Goal: Use online tool/utility: Utilize a website feature to perform a specific function

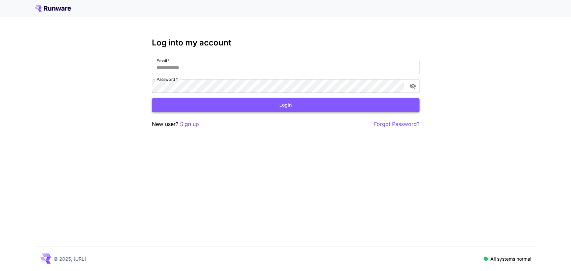
type input "**********"
click at [276, 105] on button "Login" at bounding box center [286, 105] width 268 height 14
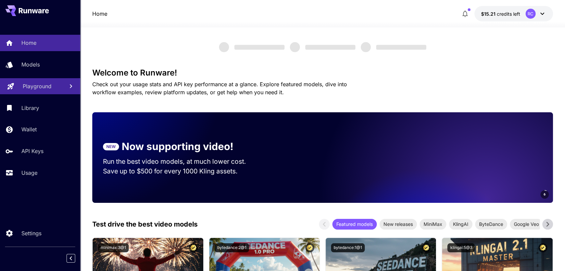
click at [39, 84] on p "Playground" at bounding box center [37, 86] width 29 height 8
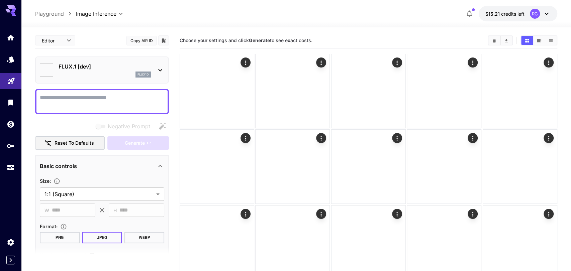
type input "**********"
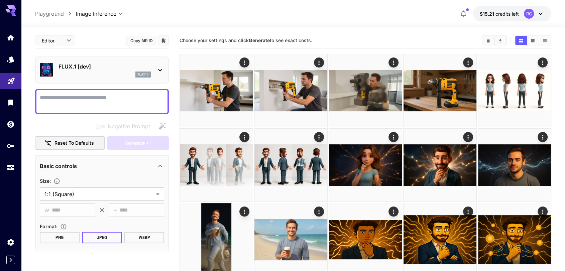
click at [94, 69] on p "FLUX.1 [dev]" at bounding box center [105, 67] width 92 height 8
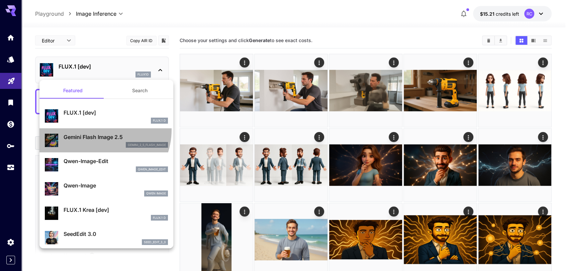
click at [97, 130] on li "Gemini Flash Image 2.5 gemini_2_5_flash_image" at bounding box center [106, 140] width 134 height 24
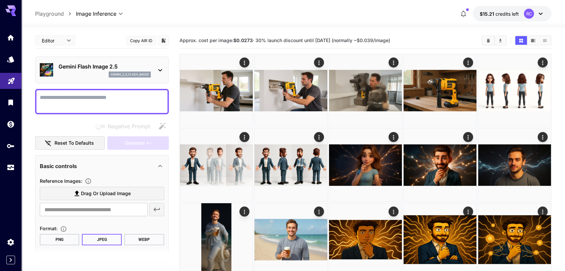
click at [88, 70] on p "Gemini Flash Image 2.5" at bounding box center [105, 67] width 92 height 8
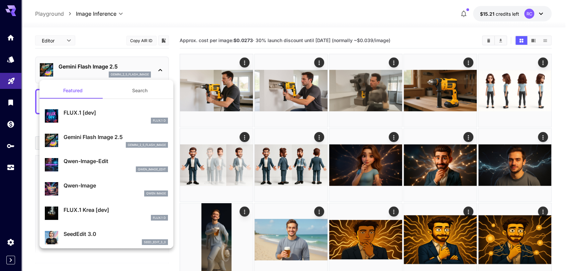
click at [97, 159] on p "Qwen-Image-Edit" at bounding box center [116, 161] width 104 height 8
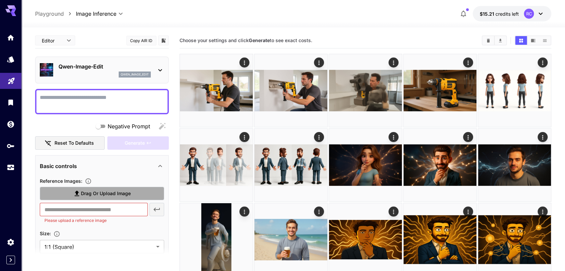
click at [100, 190] on span "Drag or upload image" at bounding box center [106, 194] width 50 height 8
click at [0, 0] on input "Drag or upload image" at bounding box center [0, 0] width 0 height 0
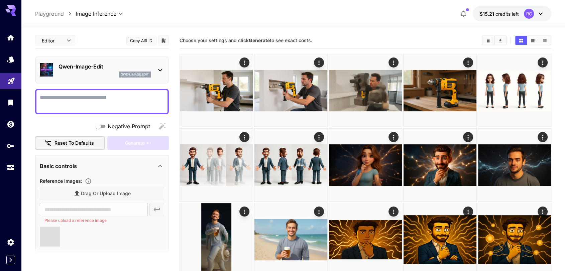
type input "**********"
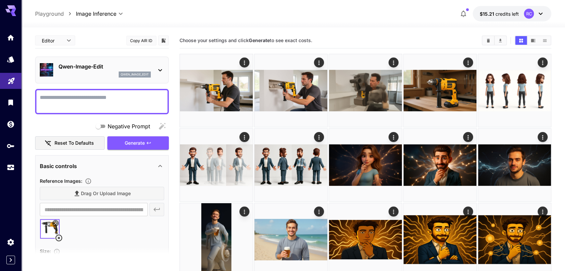
click at [107, 100] on textarea "Negative Prompt" at bounding box center [102, 102] width 124 height 16
paste textarea "**********"
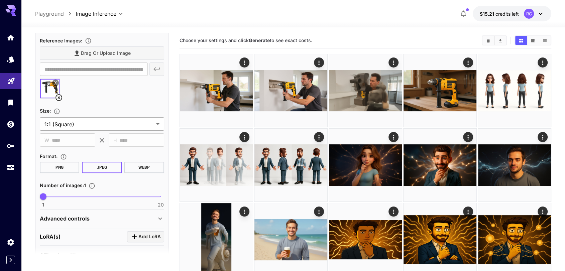
scroll to position [172, 0]
type textarea "**********"
click at [134, 98] on div at bounding box center [102, 91] width 124 height 25
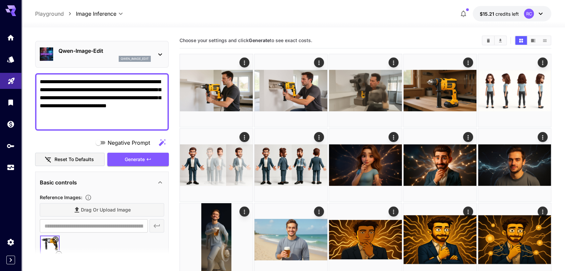
scroll to position [0, 0]
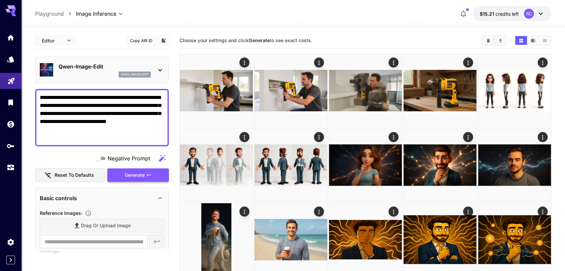
click at [136, 171] on span "Generate" at bounding box center [135, 175] width 20 height 8
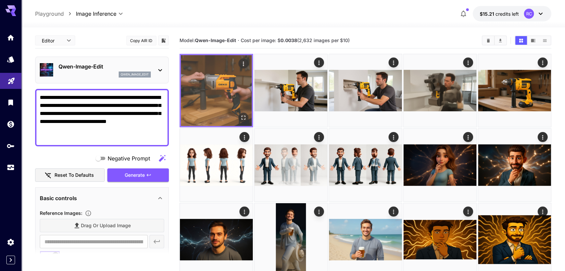
click at [238, 85] on img at bounding box center [216, 90] width 71 height 71
click at [244, 120] on icon "Open in fullscreen" at bounding box center [243, 117] width 7 height 7
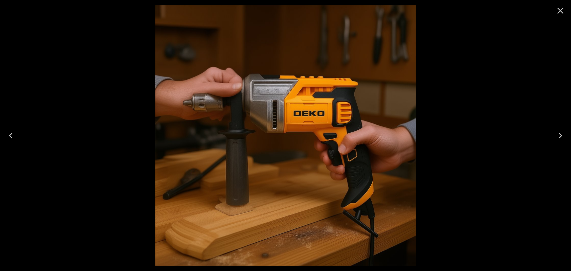
click at [564, 9] on icon "Close" at bounding box center [560, 10] width 11 height 11
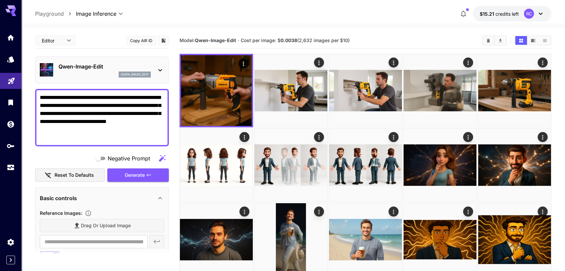
click at [131, 66] on p "Qwen-Image-Edit" at bounding box center [105, 67] width 92 height 8
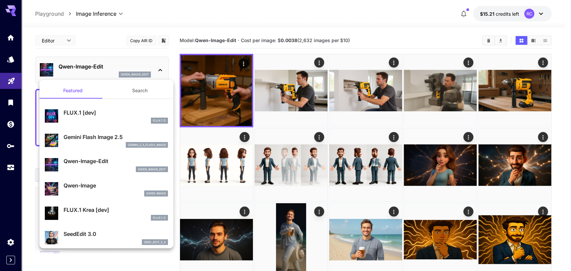
click at [103, 142] on div "Gemini Flash Image 2.5 gemini_2_5_flash_image" at bounding box center [116, 140] width 104 height 15
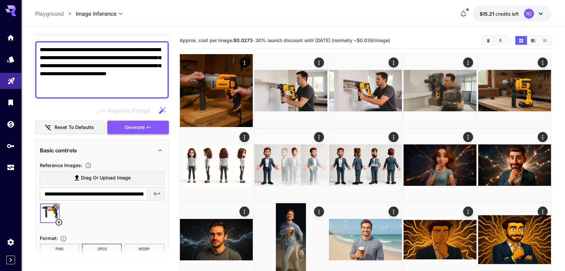
scroll to position [45, 0]
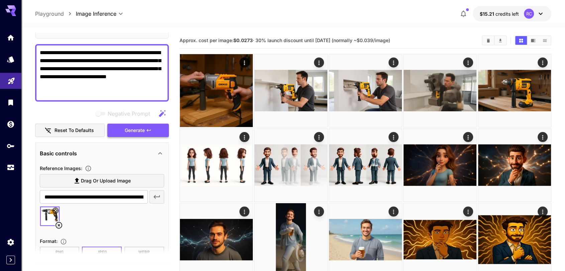
click at [143, 130] on span "Generate" at bounding box center [135, 130] width 20 height 8
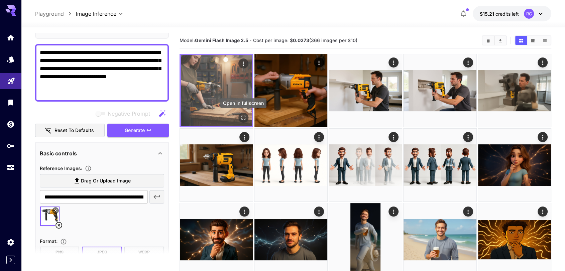
click at [242, 116] on icon "Open in fullscreen" at bounding box center [243, 117] width 7 height 7
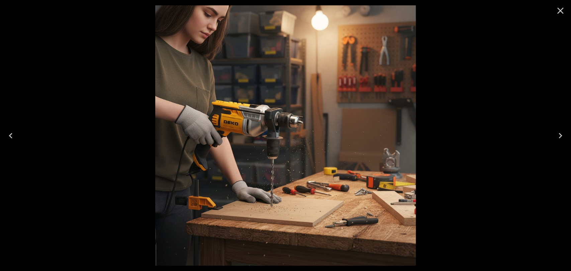
click at [462, 12] on div at bounding box center [285, 135] width 571 height 271
click at [561, 12] on icon "Close" at bounding box center [560, 10] width 11 height 11
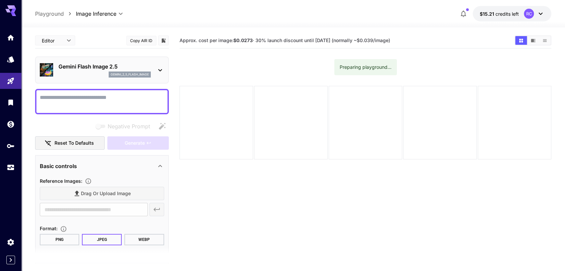
click at [393, 21] on div at bounding box center [293, 23] width 544 height 8
